Goal: Information Seeking & Learning: Learn about a topic

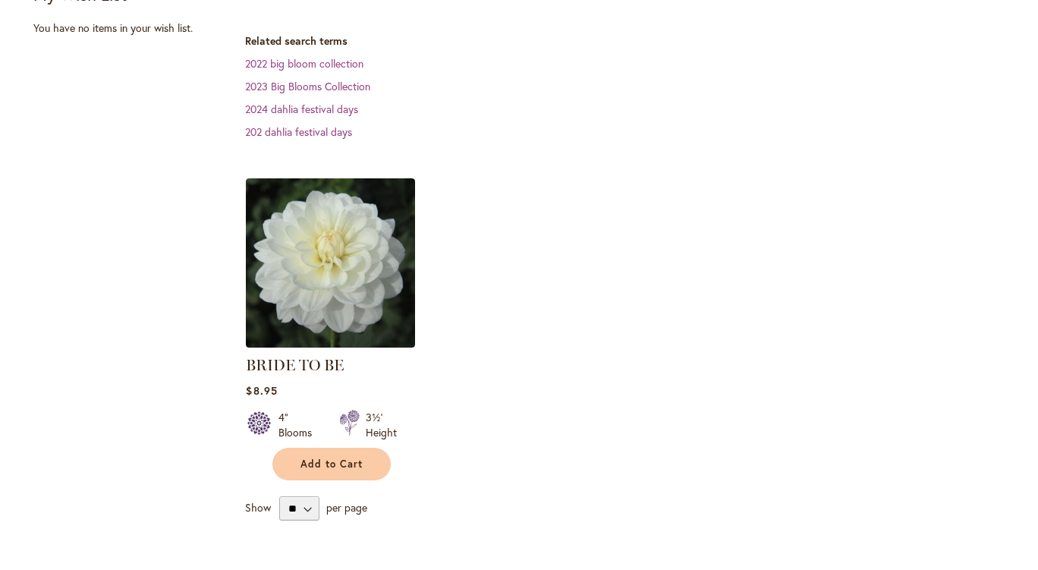
scroll to position [380, 0]
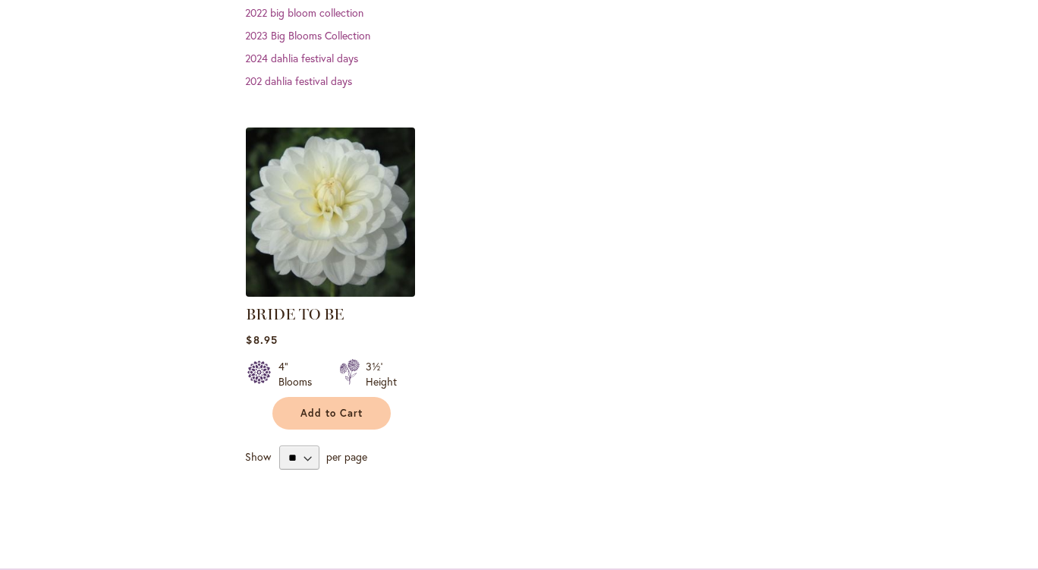
click at [276, 235] on img at bounding box center [331, 212] width 178 height 178
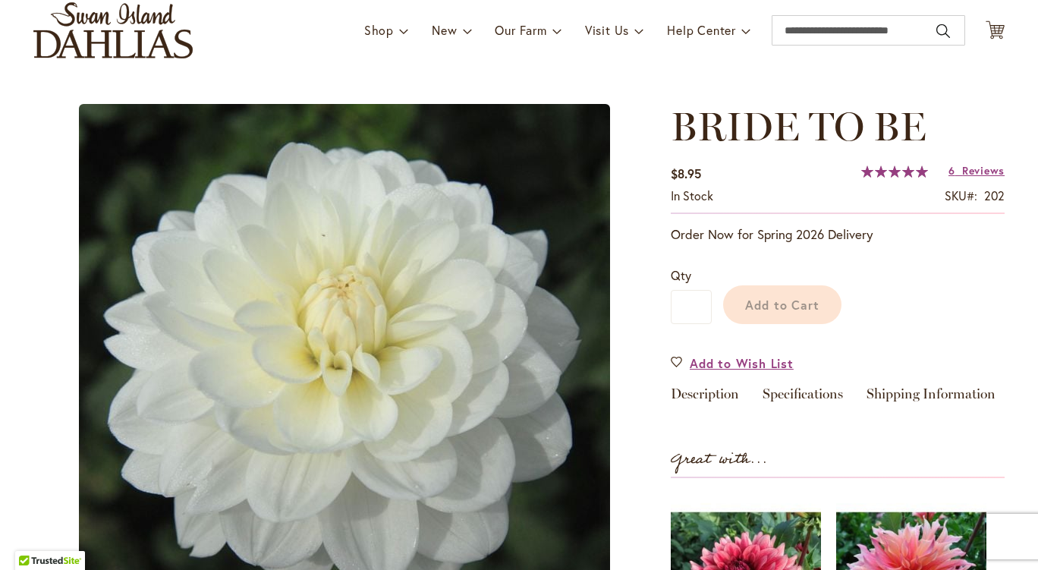
scroll to position [92, 0]
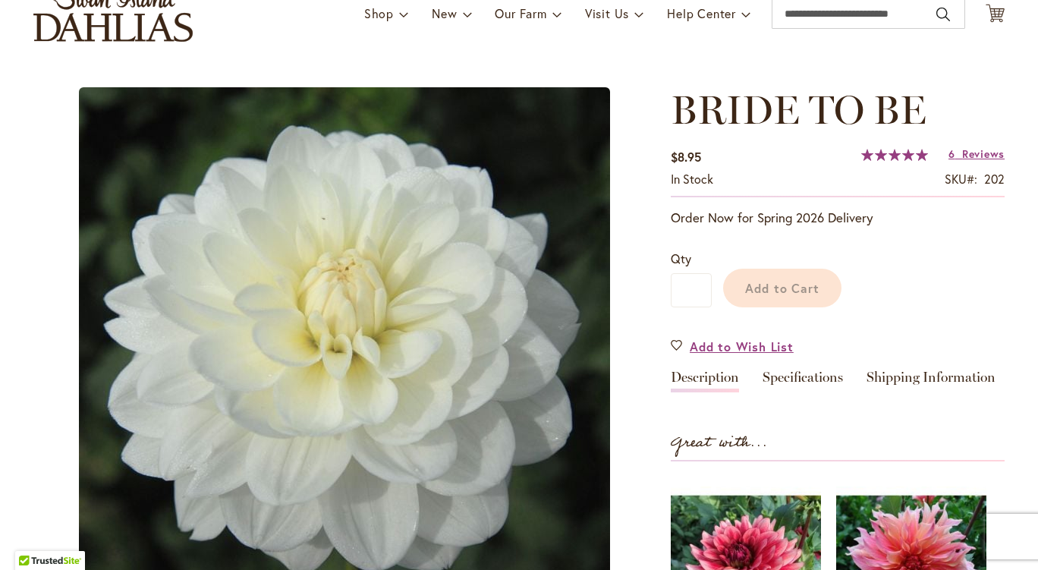
click at [695, 376] on link "Description" at bounding box center [705, 381] width 68 height 22
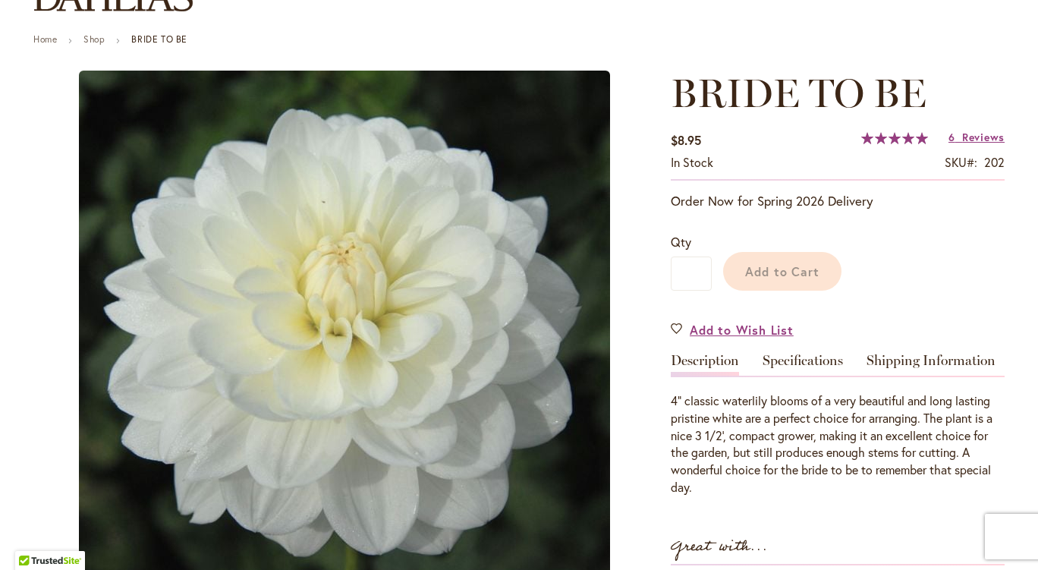
scroll to position [181, 0]
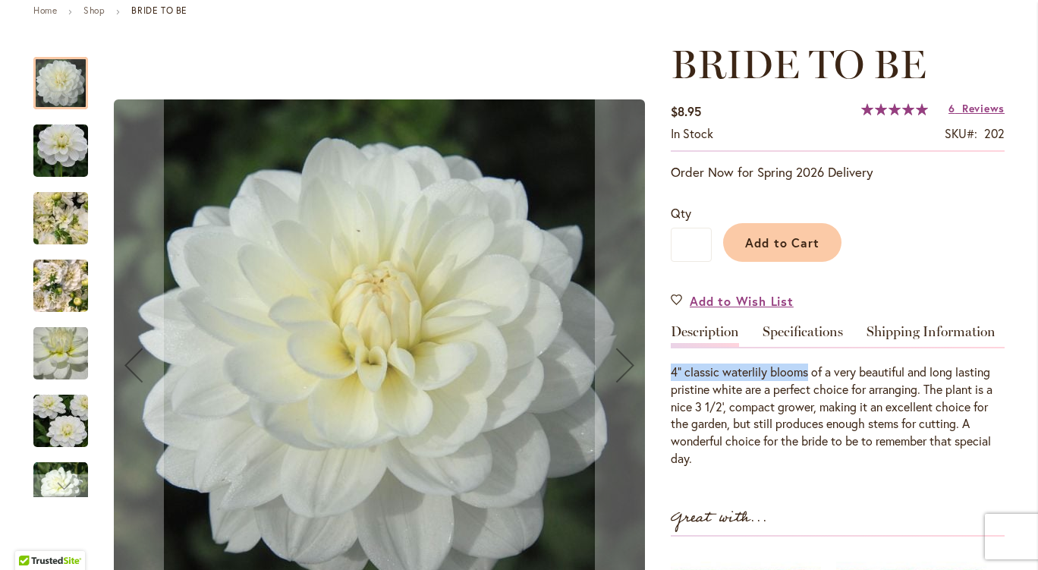
drag, startPoint x: 665, startPoint y: 369, endPoint x: 805, endPoint y: 368, distance: 140.4
click at [805, 368] on div "4" classic waterlily blooms of a very beautiful and long lasting pristine white…" at bounding box center [838, 416] width 334 height 104
copy div "4" classic waterlily blooms"
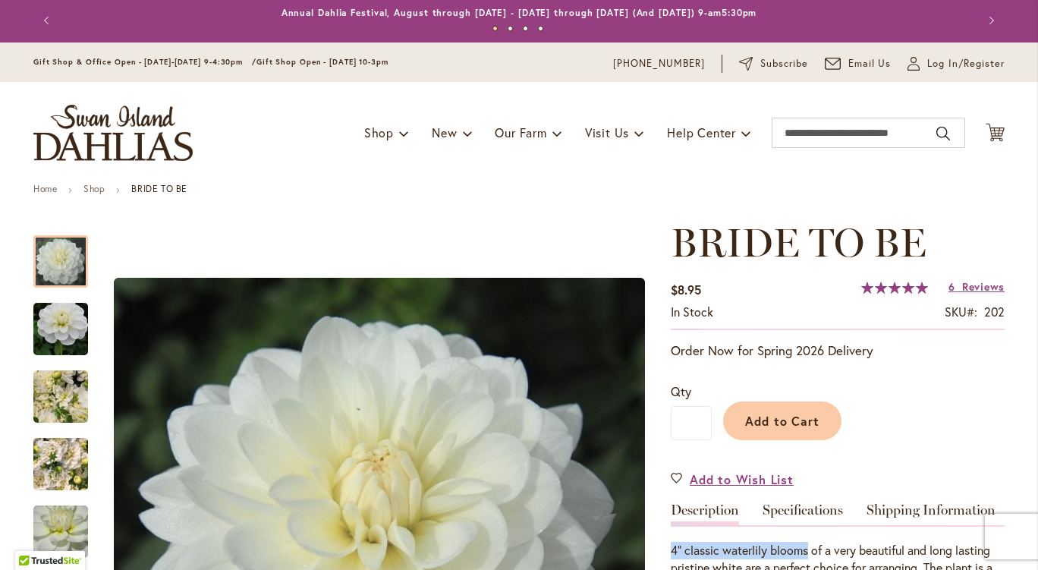
scroll to position [0, 0]
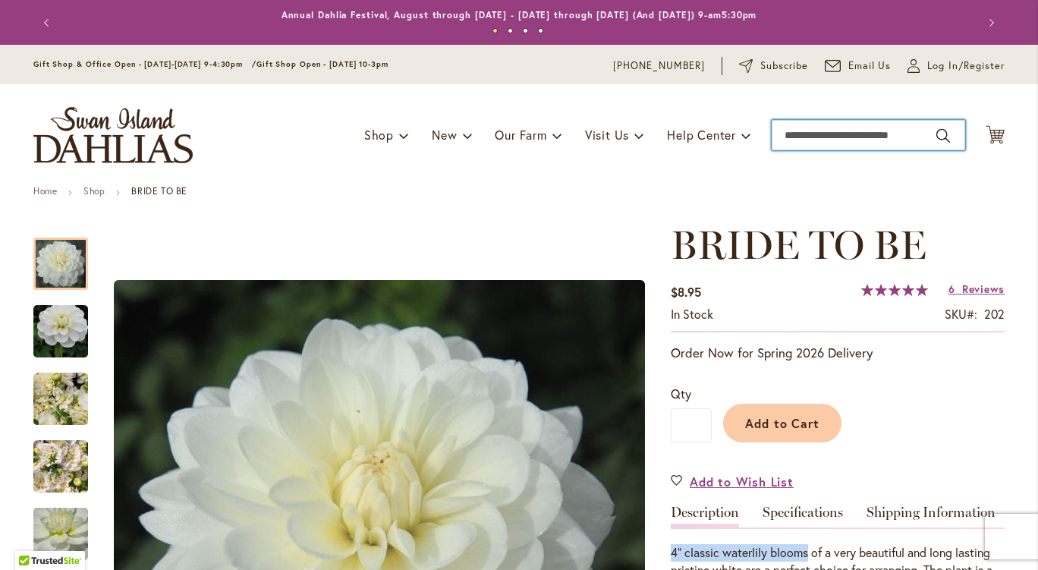
click at [838, 142] on input "Search" at bounding box center [869, 135] width 194 height 30
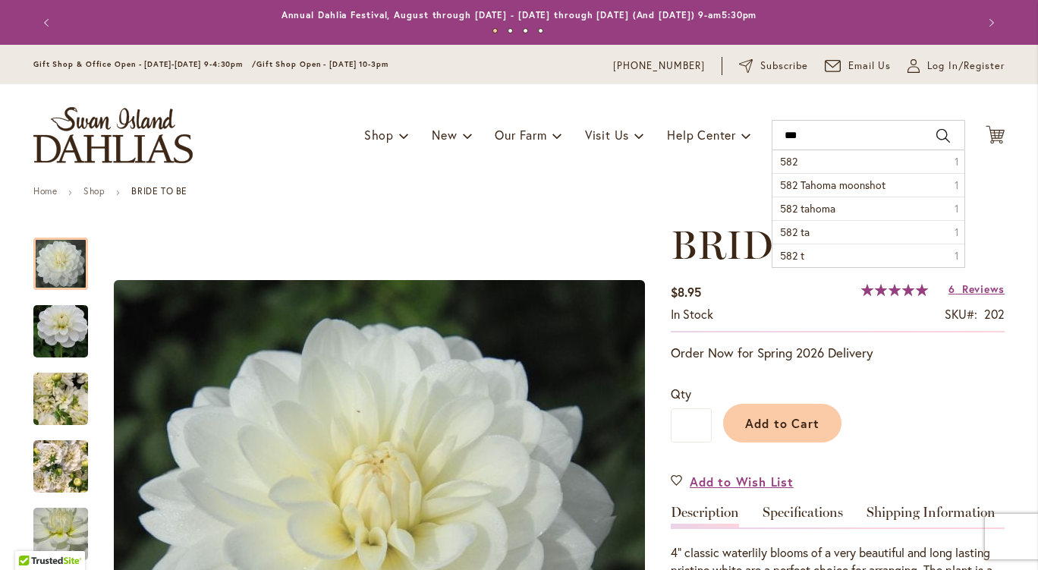
click at [937, 135] on button "Search" at bounding box center [944, 136] width 14 height 24
type input "***"
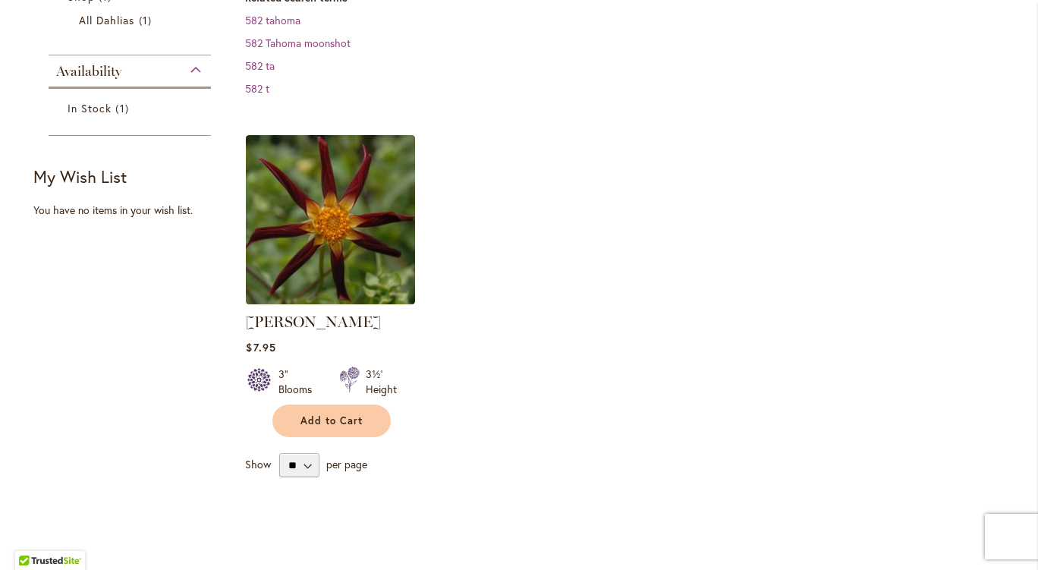
scroll to position [304, 0]
click at [328, 314] on link "TAHOMA MOONSHOT" at bounding box center [313, 321] width 135 height 18
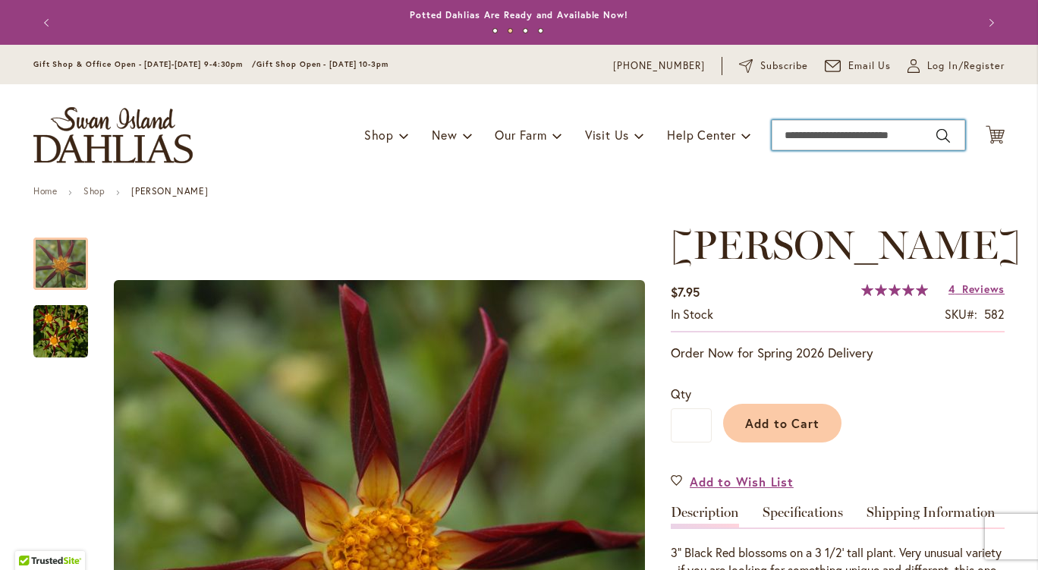
click at [815, 135] on input "Search" at bounding box center [869, 135] width 194 height 30
type input "***"
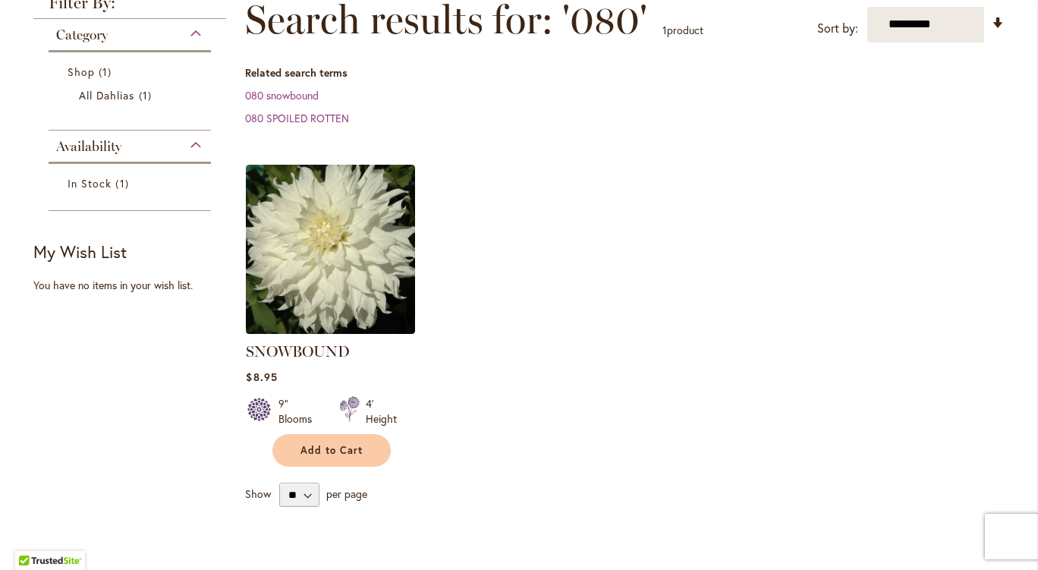
scroll to position [304, 0]
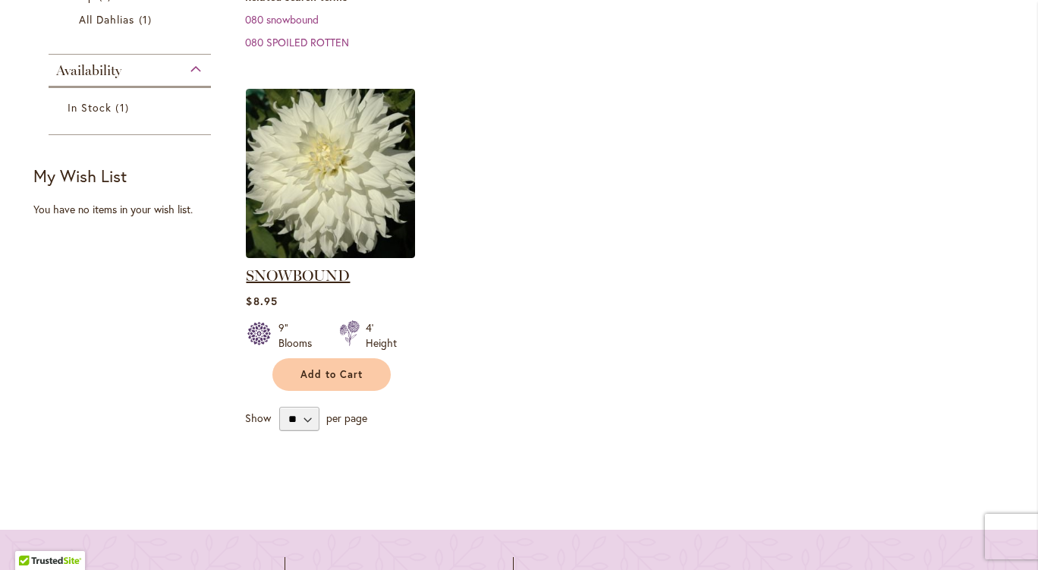
click at [298, 272] on link "SNOWBOUND" at bounding box center [298, 275] width 104 height 18
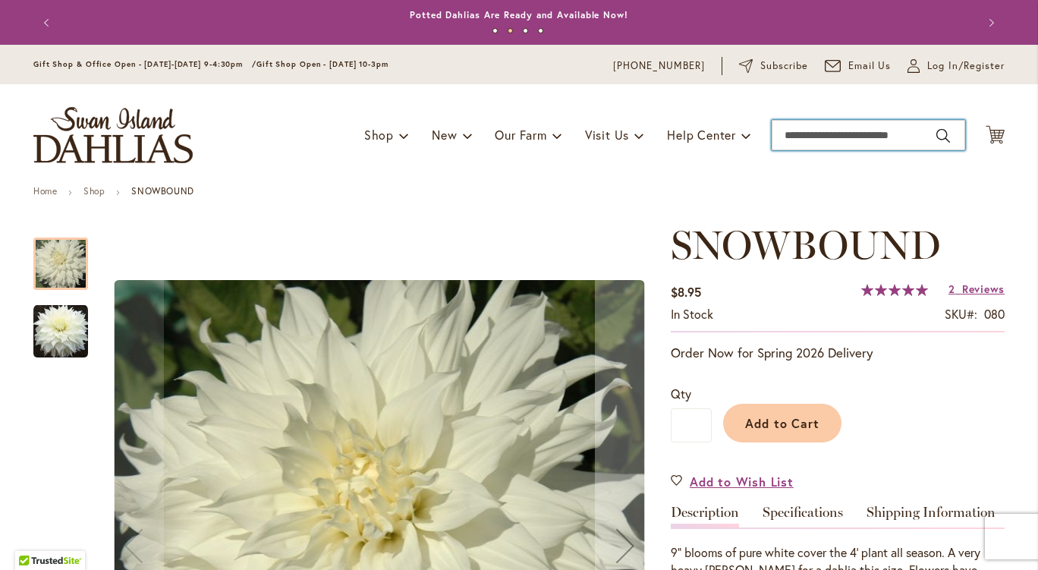
click at [836, 138] on input "Search" at bounding box center [869, 135] width 194 height 30
type input "***"
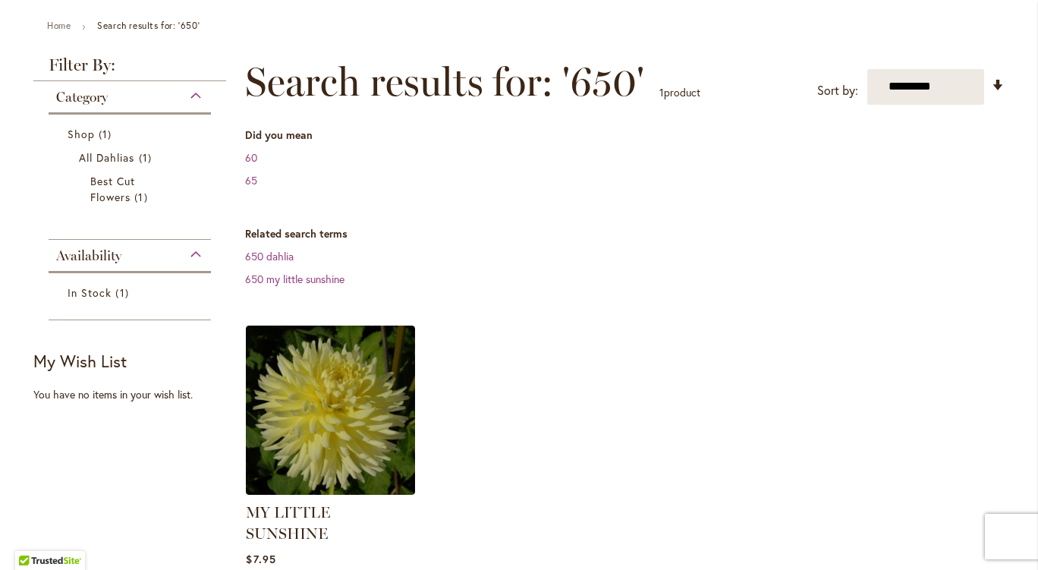
scroll to position [304, 0]
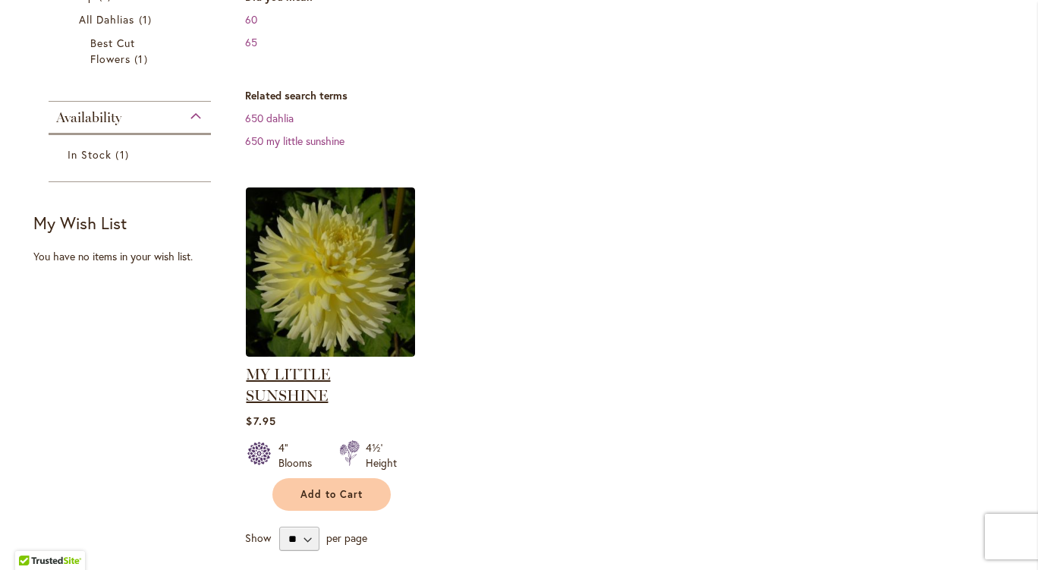
click at [330, 367] on link "MY LITTLE SUNSHINE" at bounding box center [288, 384] width 84 height 39
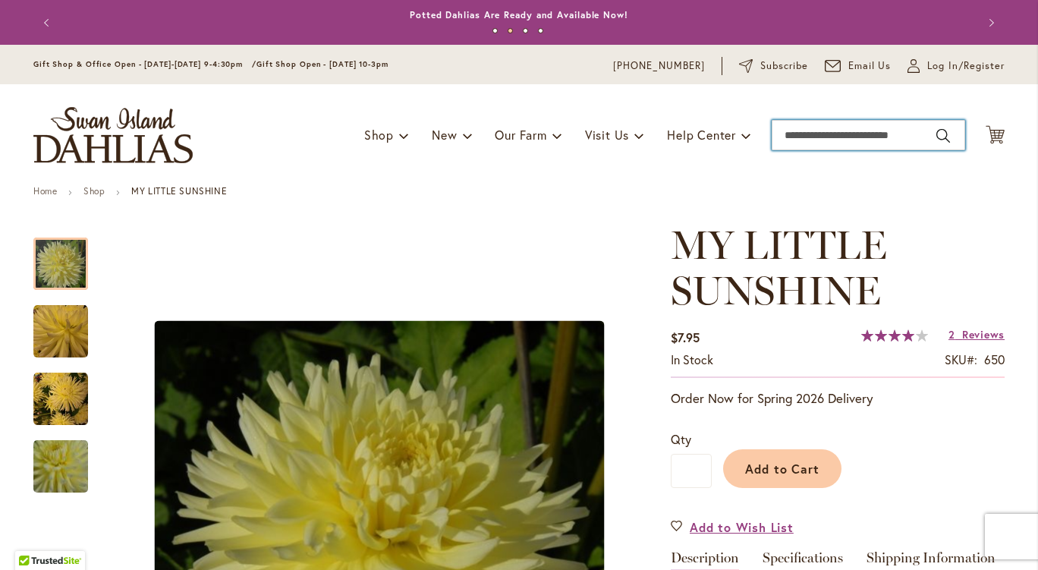
click at [781, 133] on input "Search" at bounding box center [869, 135] width 194 height 30
type input "***"
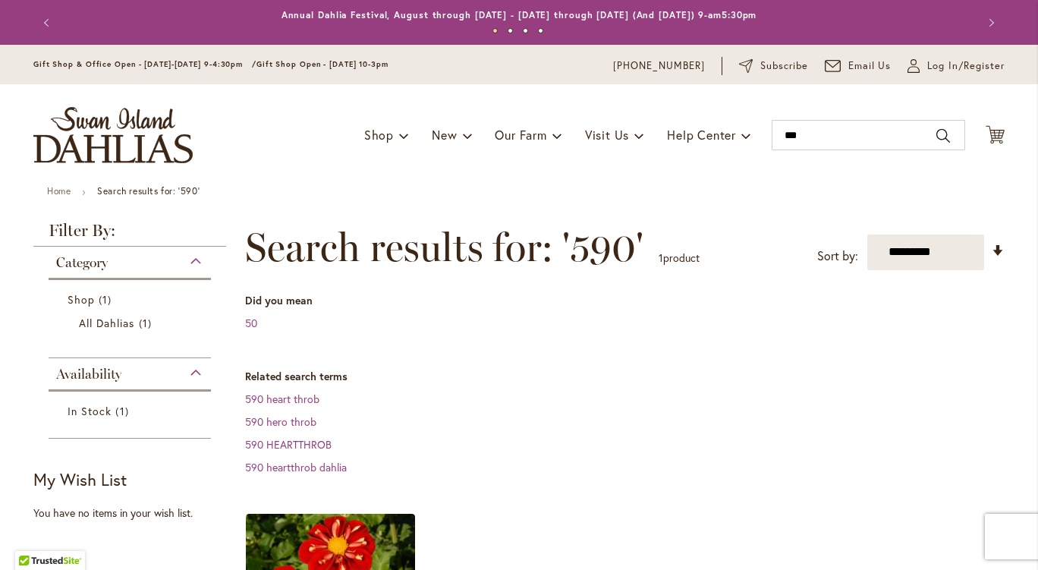
scroll to position [380, 0]
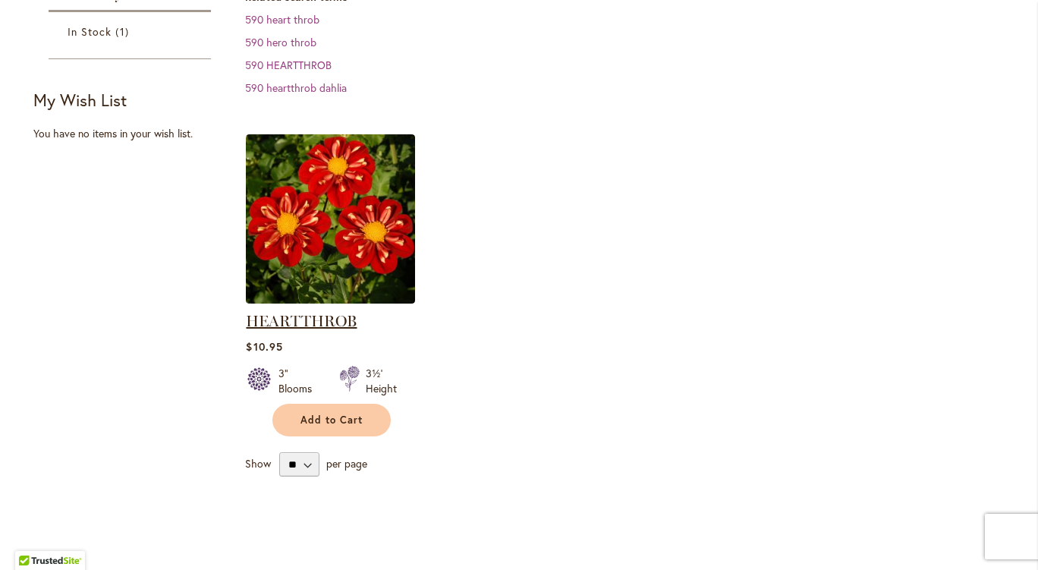
click at [269, 318] on link "HEARTTHROB" at bounding box center [301, 321] width 111 height 18
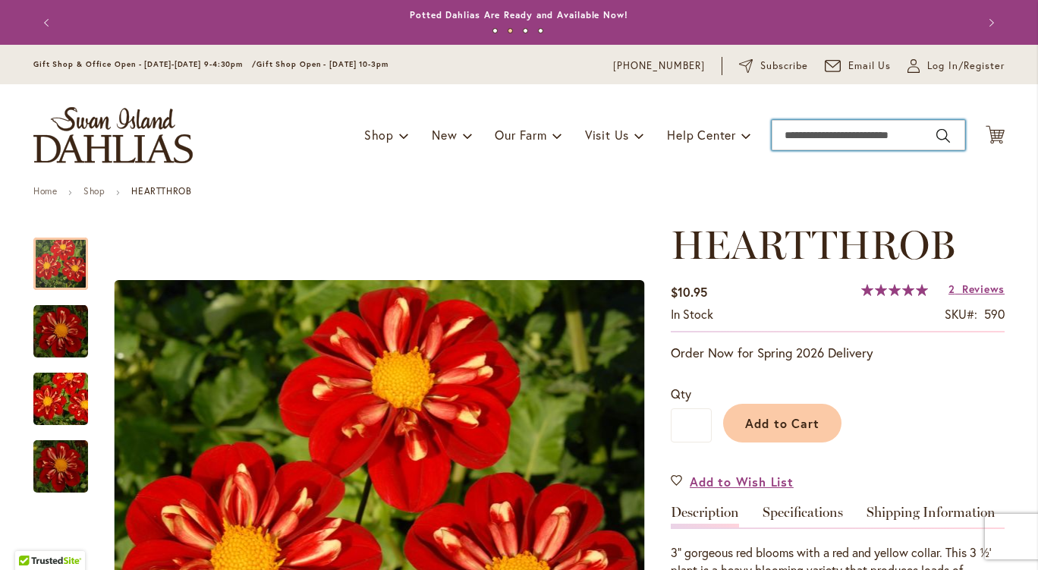
click at [815, 139] on input "Search" at bounding box center [869, 135] width 194 height 30
type input "***"
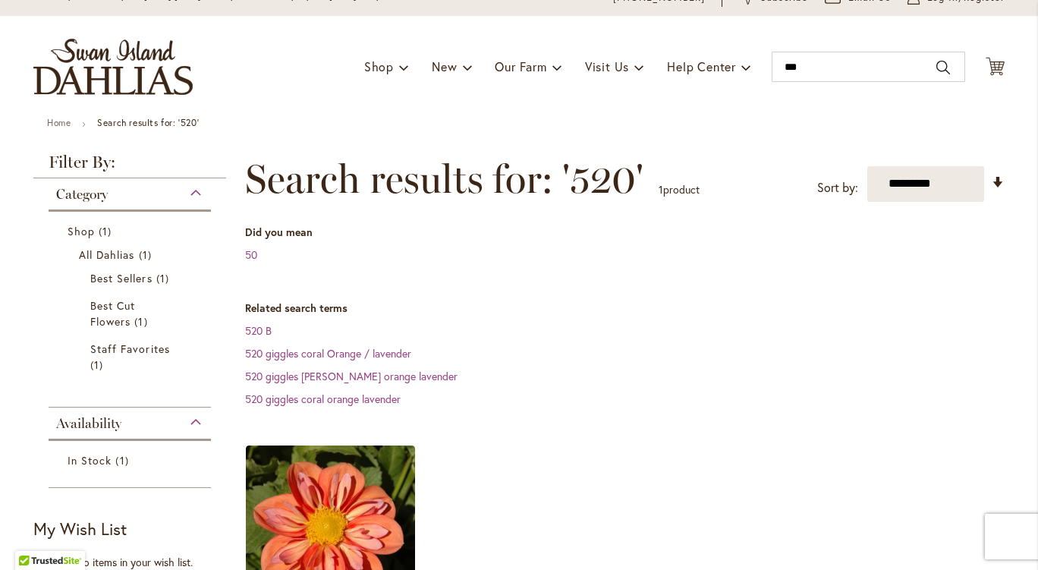
scroll to position [304, 0]
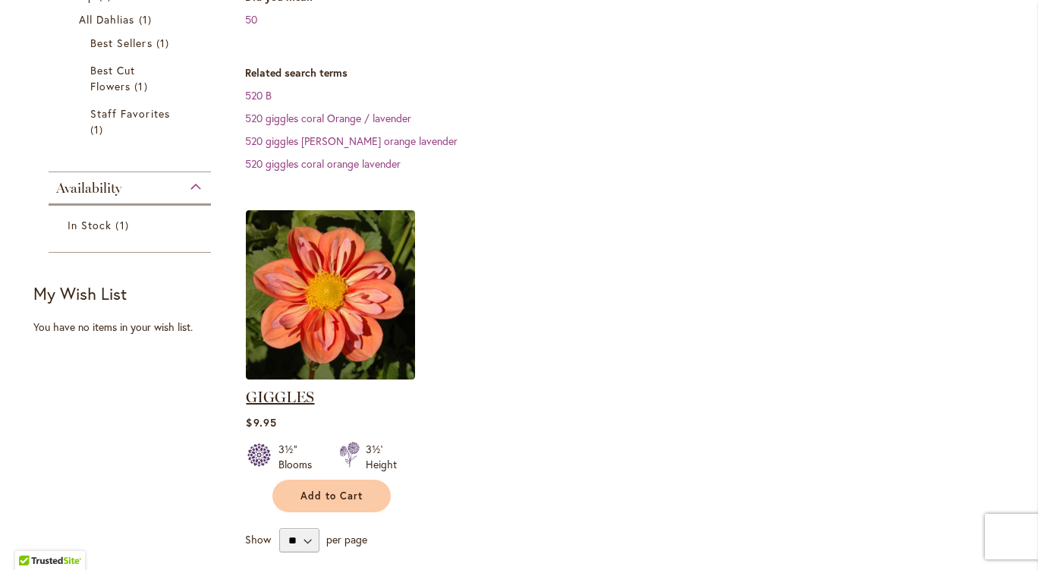
click at [279, 390] on link "GIGGLES" at bounding box center [280, 397] width 68 height 18
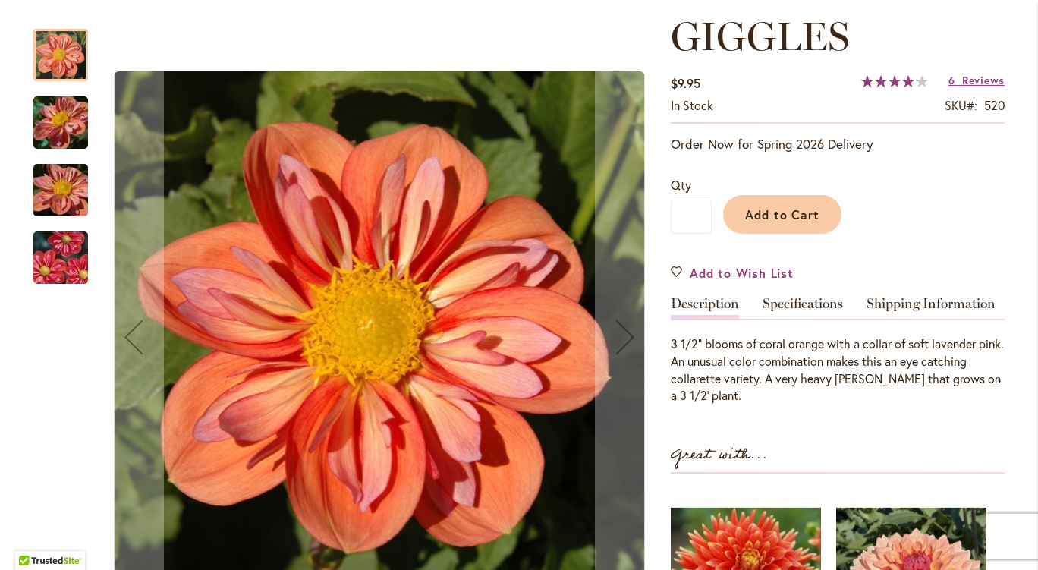
scroll to position [228, 0]
